Goal: Find specific page/section: Find specific page/section

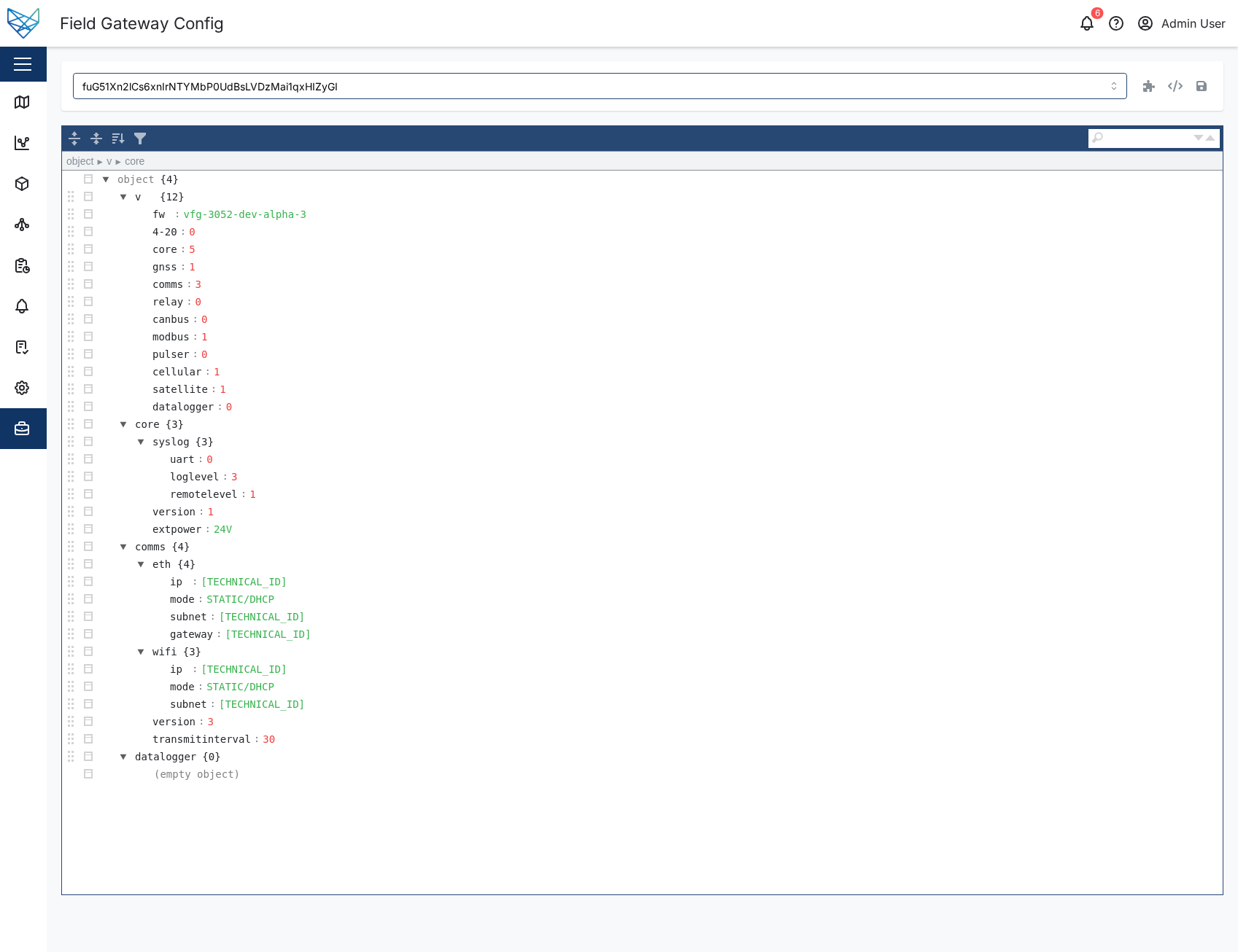
click at [438, 256] on td "core : 5" at bounding box center [659, 249] width 1125 height 17
click at [444, 217] on td "fw : vfg-3052-dev-alpha-3" at bounding box center [659, 214] width 1125 height 17
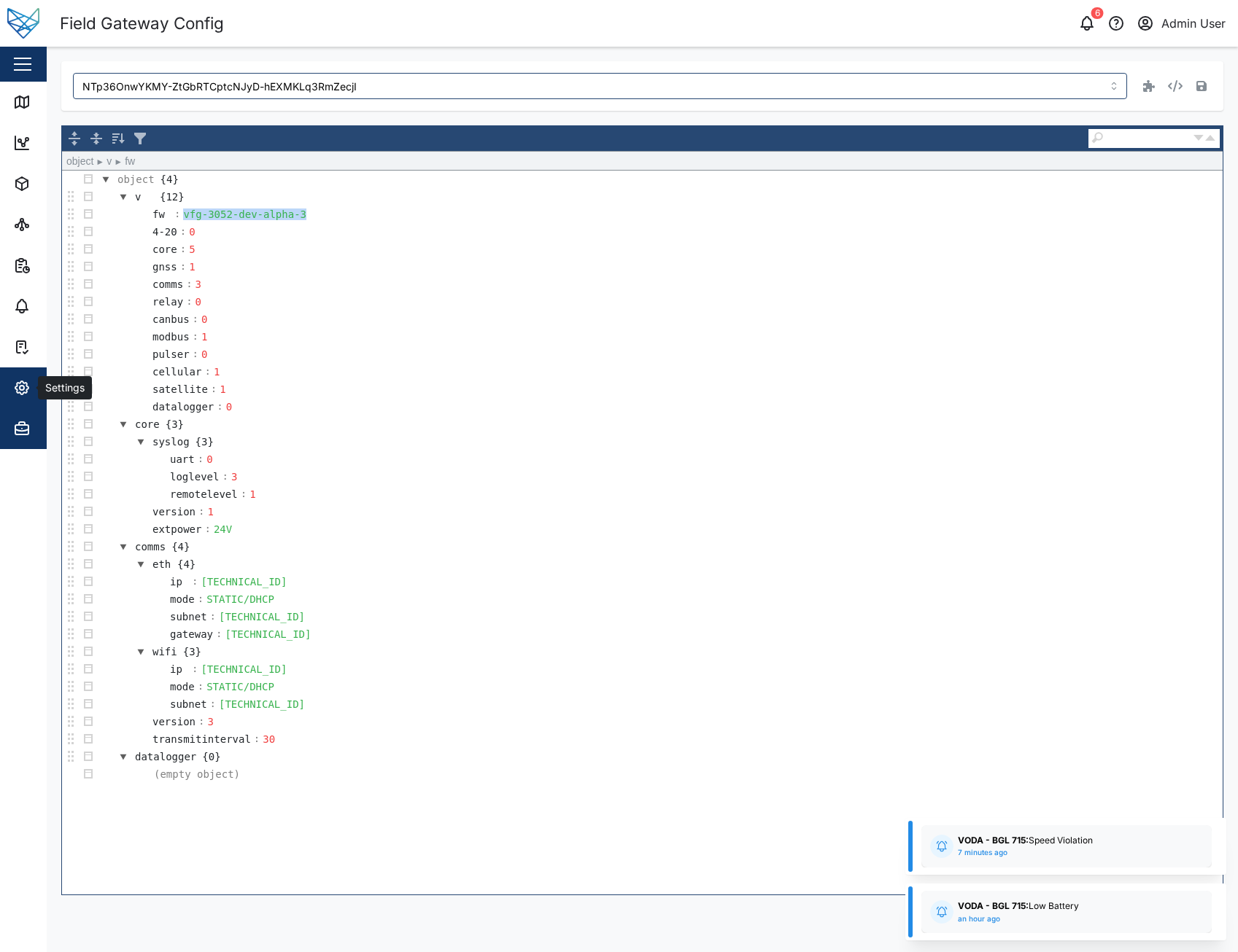
click at [41, 384] on div "Settings" at bounding box center [63, 388] width 52 height 16
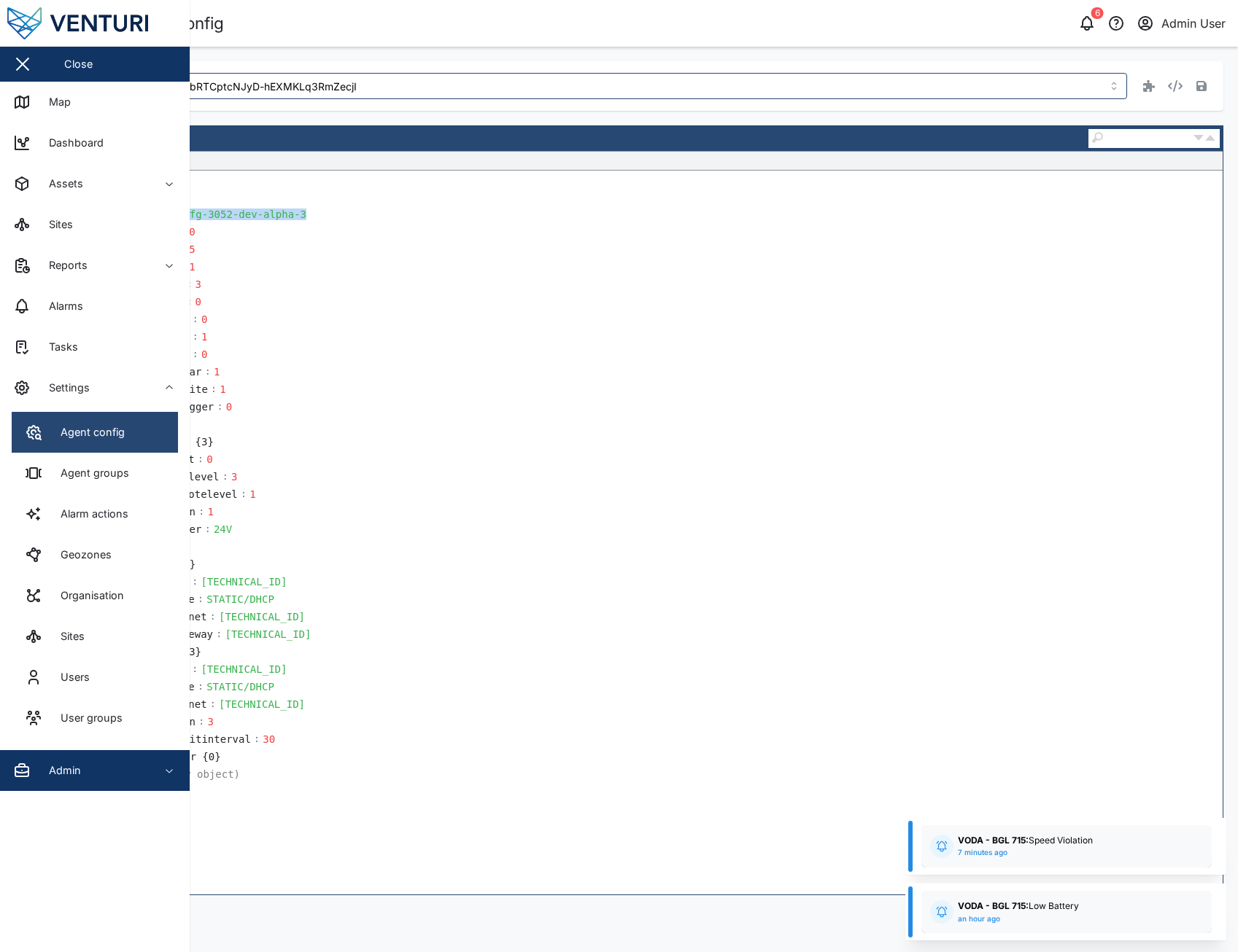
click at [131, 425] on link "Agent config" at bounding box center [95, 432] width 167 height 41
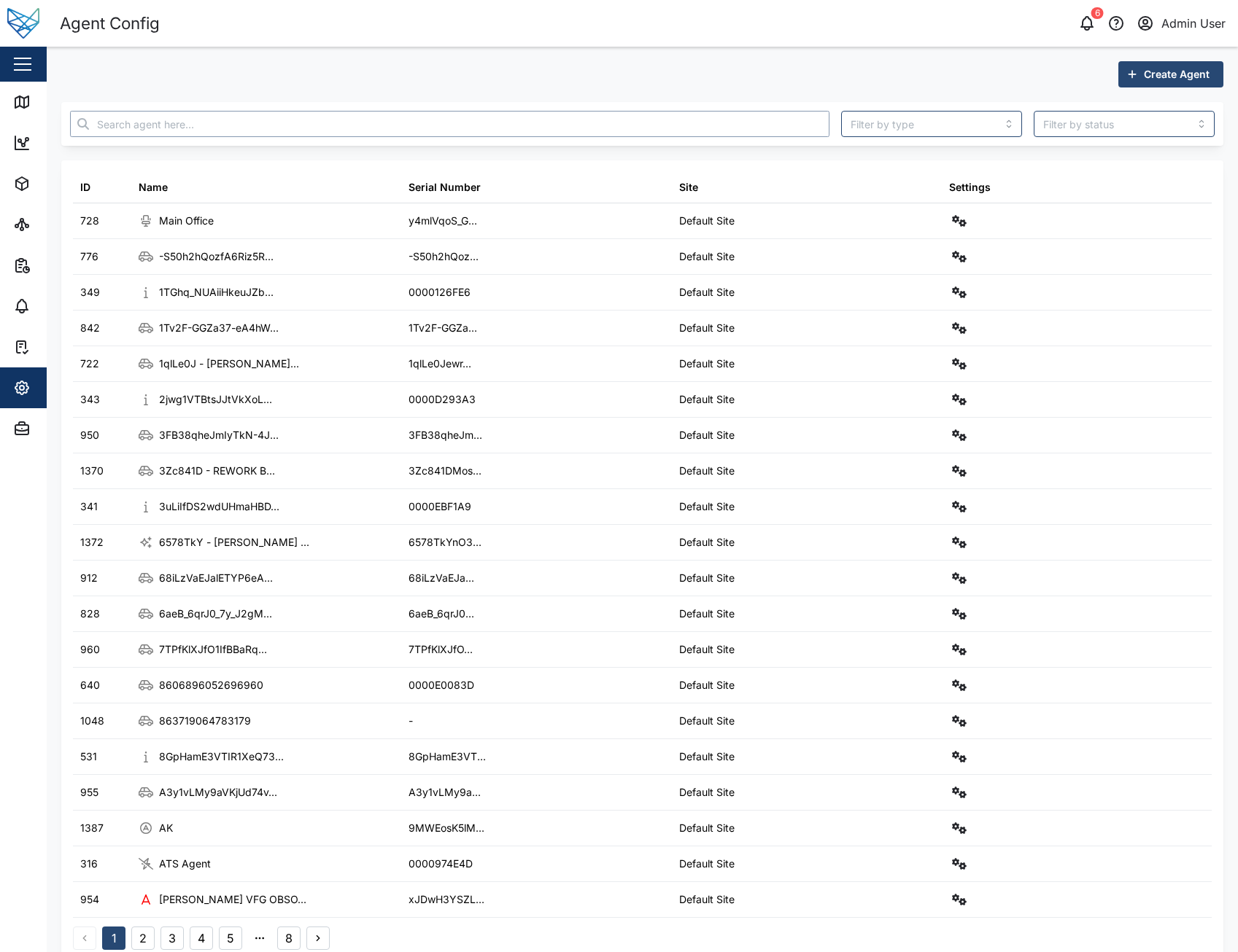
click at [308, 113] on input "text" at bounding box center [449, 124] width 759 height 27
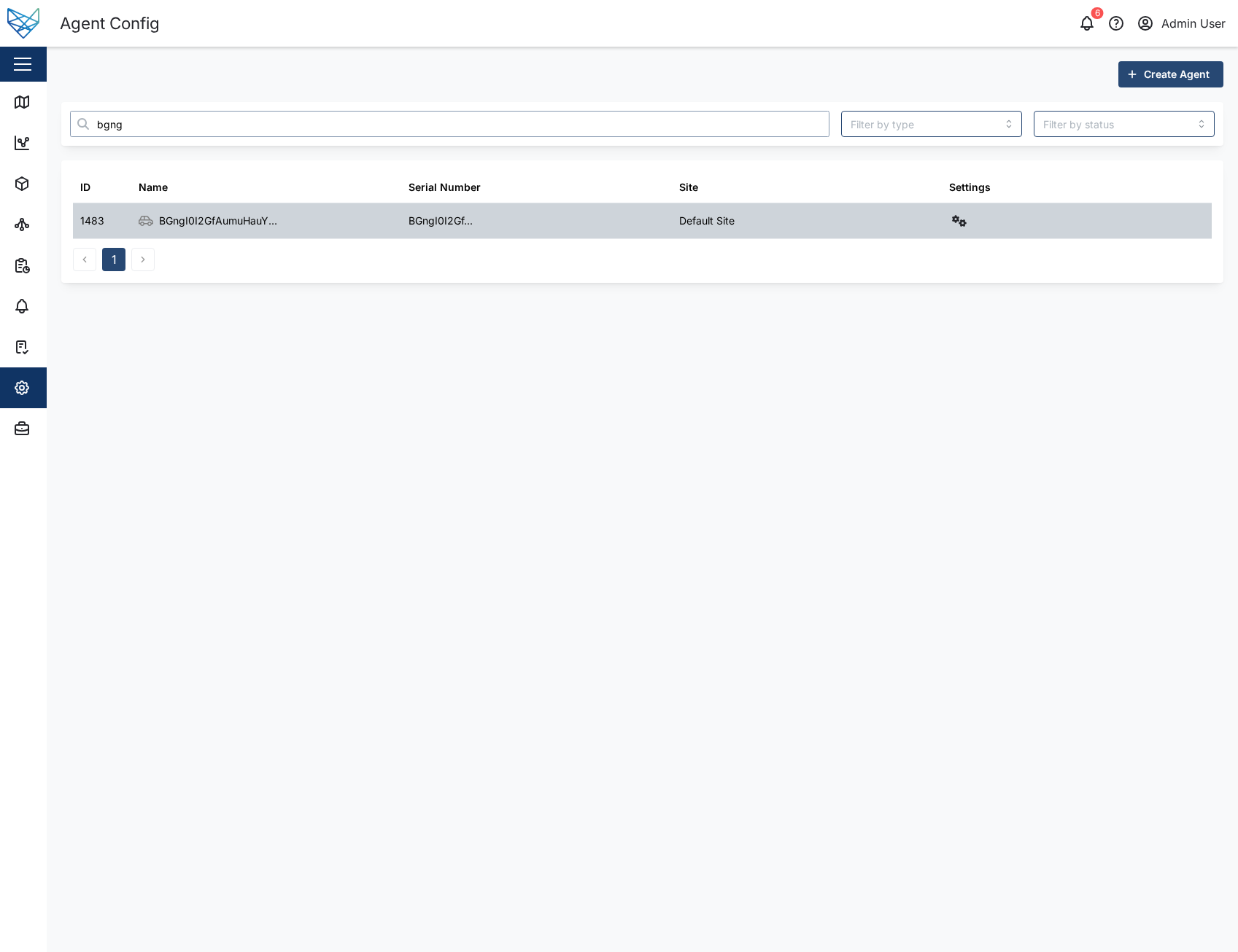
type input "bgng"
click at [969, 227] on div at bounding box center [1076, 221] width 270 height 35
click at [966, 225] on icon "button" at bounding box center [959, 221] width 15 height 12
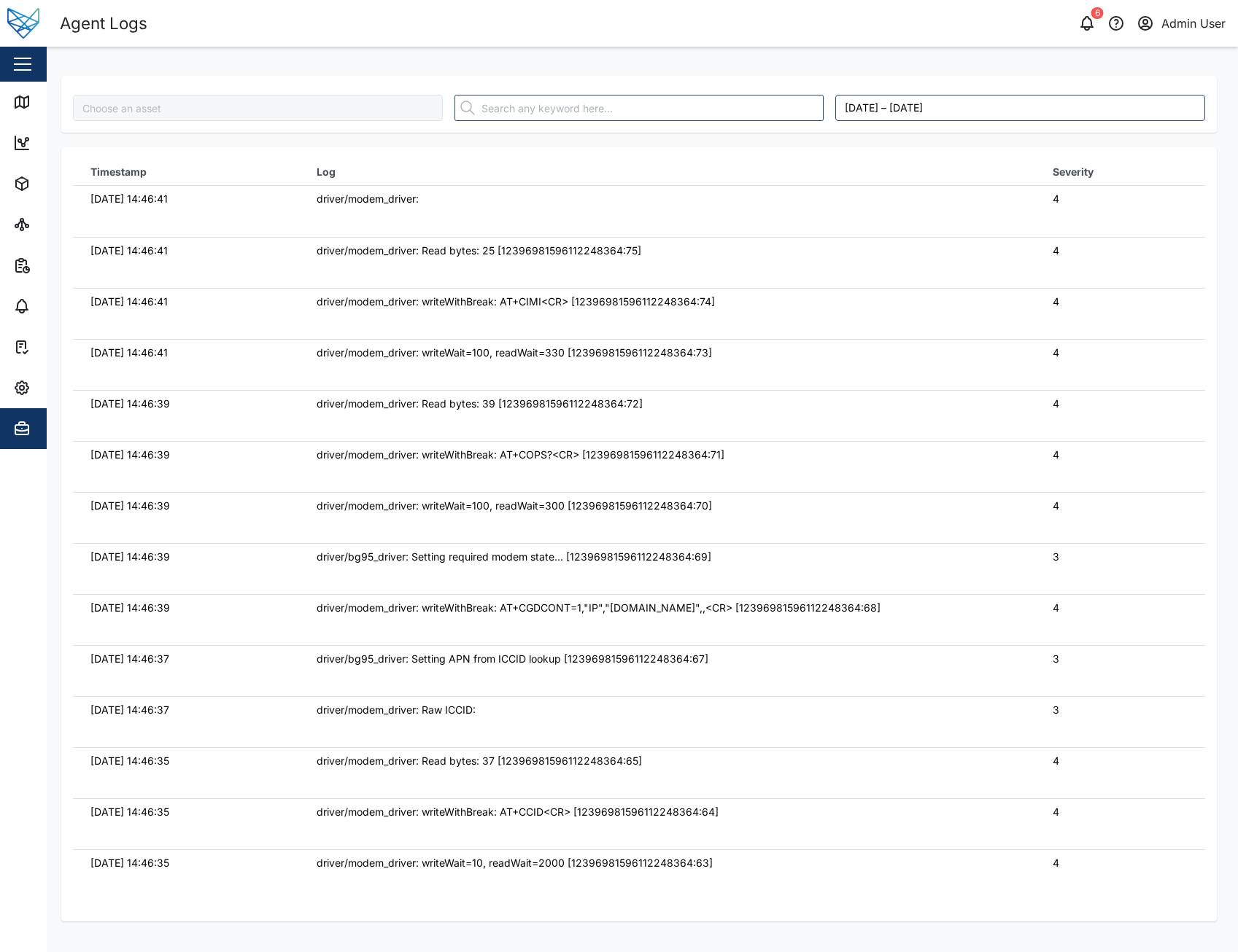
type input "BGngI0I2GfAumuHauYzEgjkXNSZYN_a7yQ-RTJiBIxI"
